Goal: Information Seeking & Learning: Learn about a topic

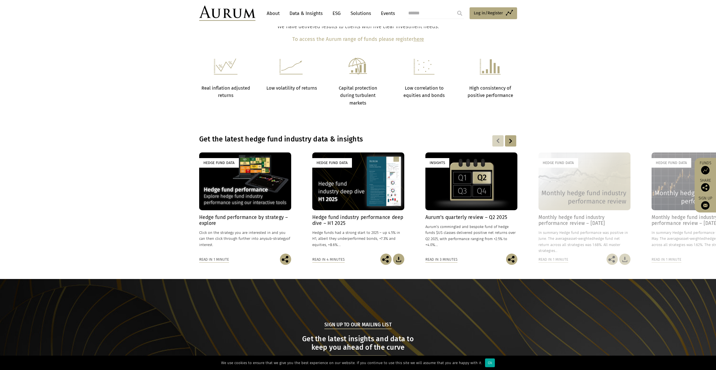
scroll to position [366, 0]
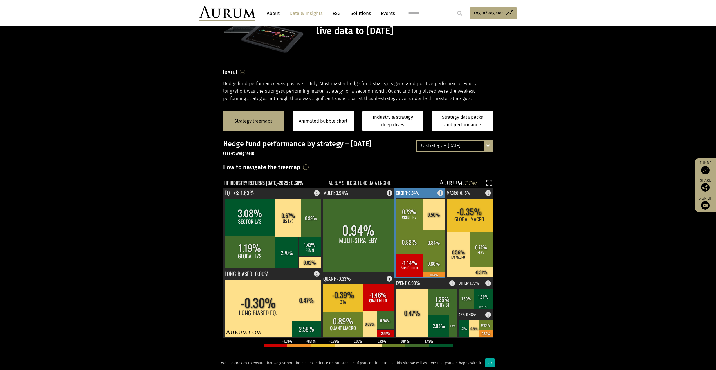
scroll to position [56, 0]
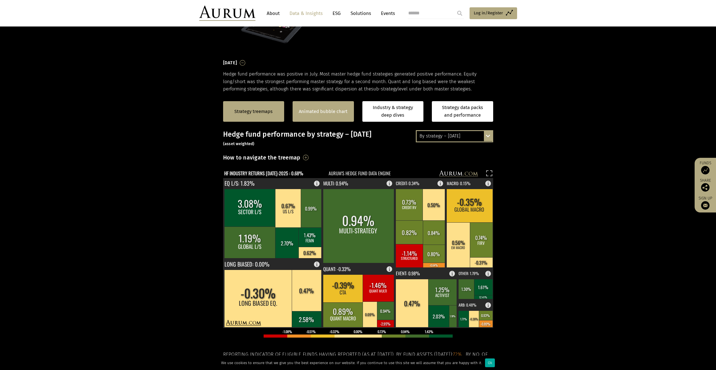
click at [349, 103] on div "Animated bubble chart" at bounding box center [323, 111] width 61 height 21
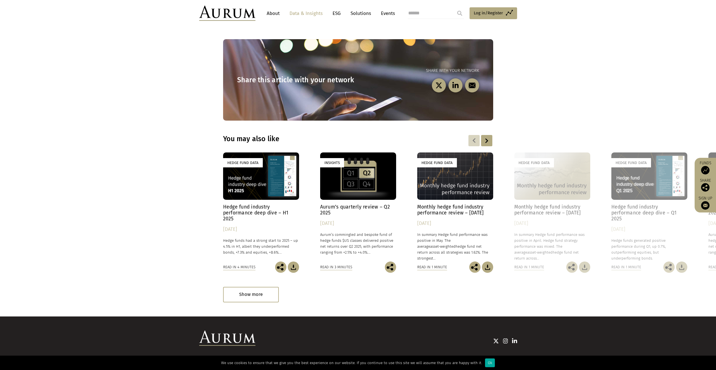
scroll to position [704, 0]
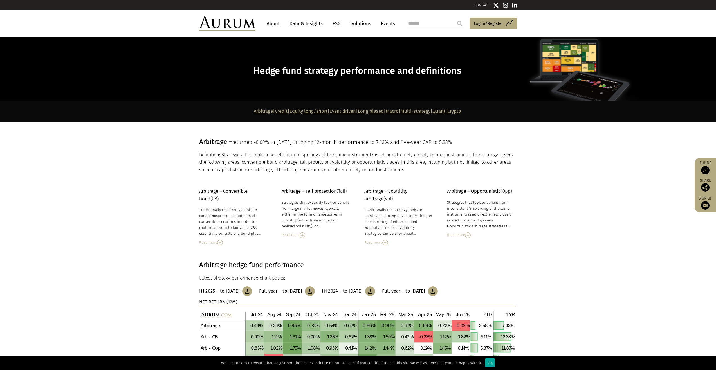
click at [275, 114] on link "Credit" at bounding box center [281, 110] width 13 height 5
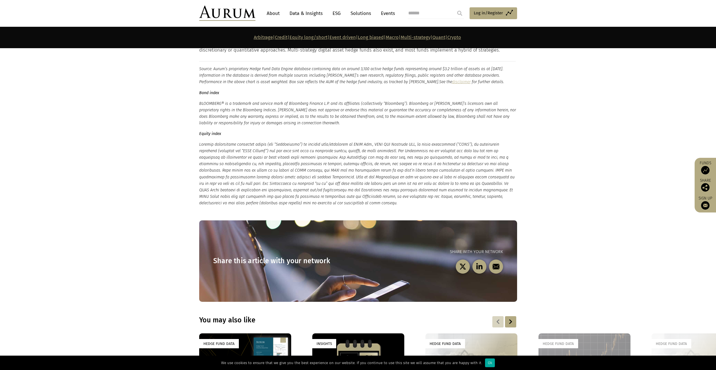
scroll to position [3057, 0]
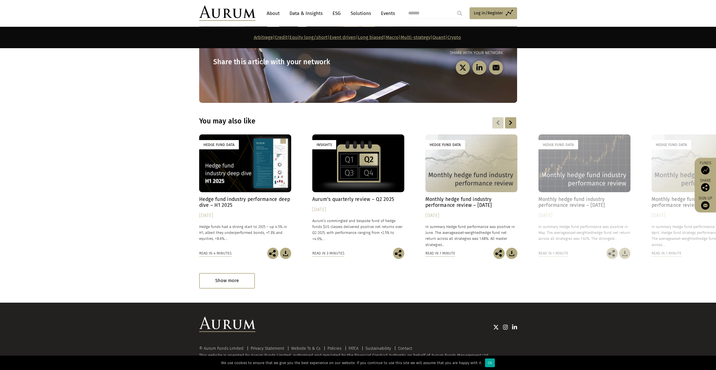
click at [416, 15] on input "search" at bounding box center [436, 13] width 56 height 11
type input "****"
click at [454, 8] on input "submit" at bounding box center [459, 13] width 11 height 11
